Goal: Information Seeking & Learning: Learn about a topic

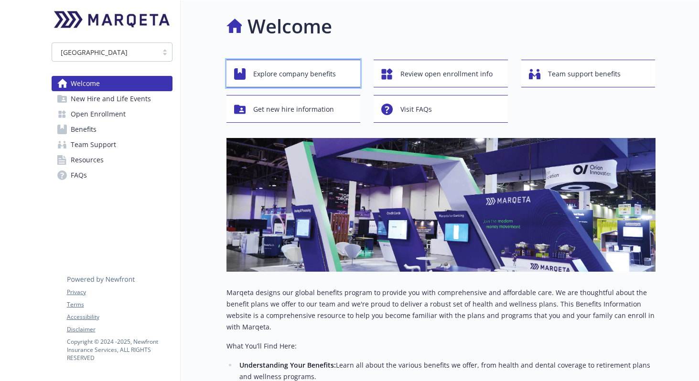
click at [320, 76] on span "Explore company benefits" at bounding box center [294, 74] width 83 height 18
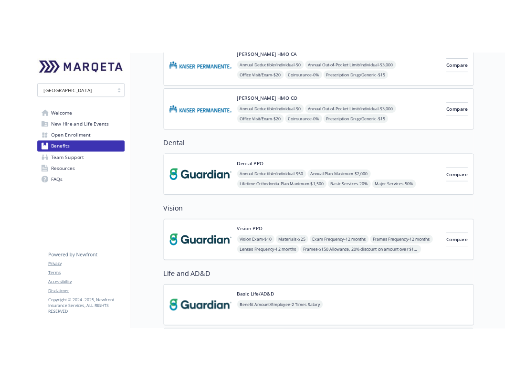
scroll to position [384, 0]
